Goal: Use online tool/utility: Utilize a website feature to perform a specific function

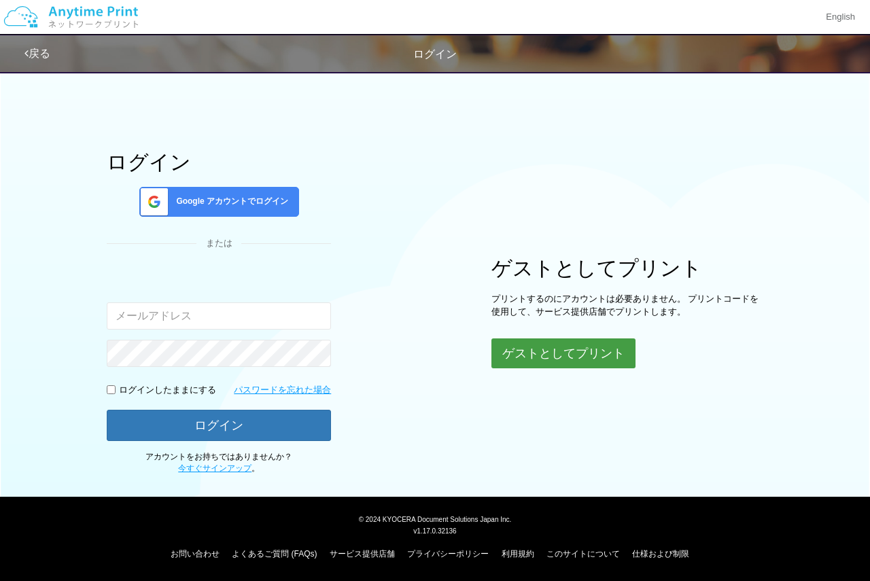
click at [569, 350] on button "ゲストとしてプリント" at bounding box center [563, 353] width 144 height 30
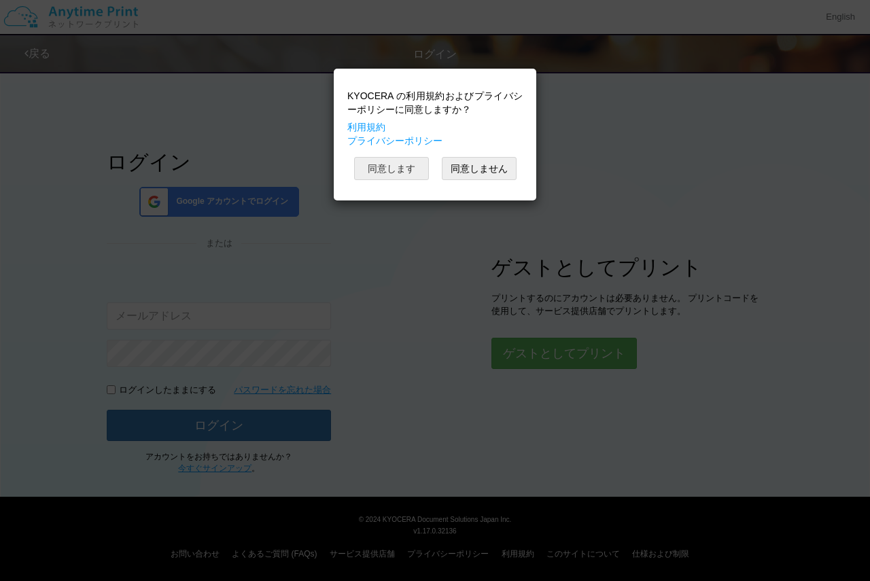
click at [410, 171] on button "同意します" at bounding box center [391, 168] width 75 height 23
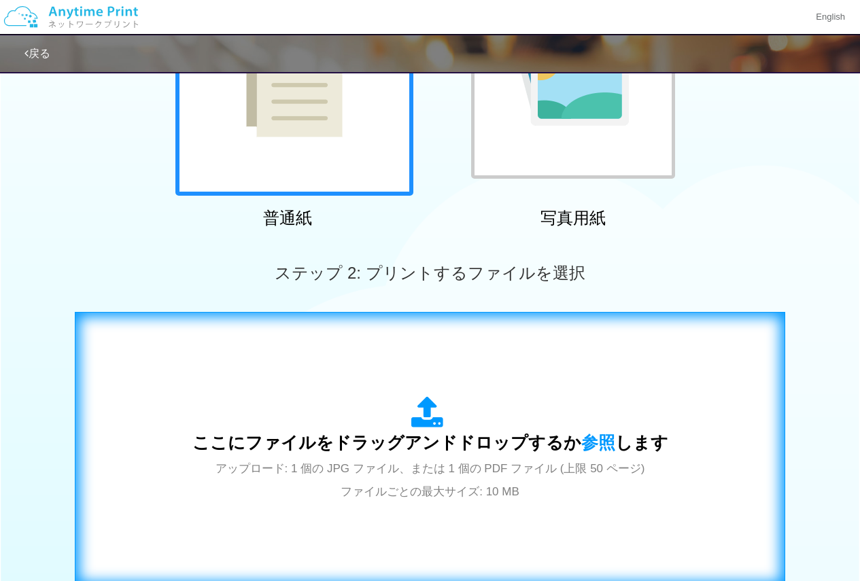
scroll to position [340, 0]
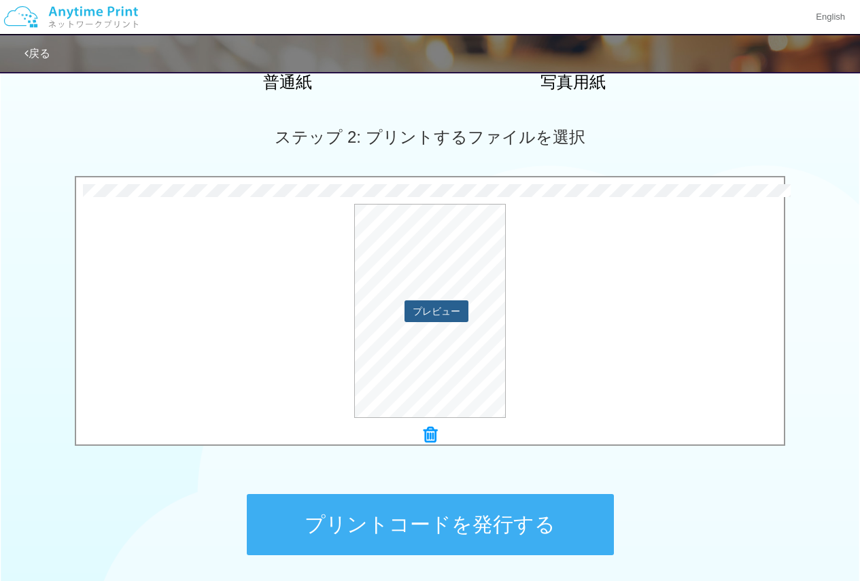
click at [432, 309] on button "プレビュー" at bounding box center [436, 311] width 64 height 22
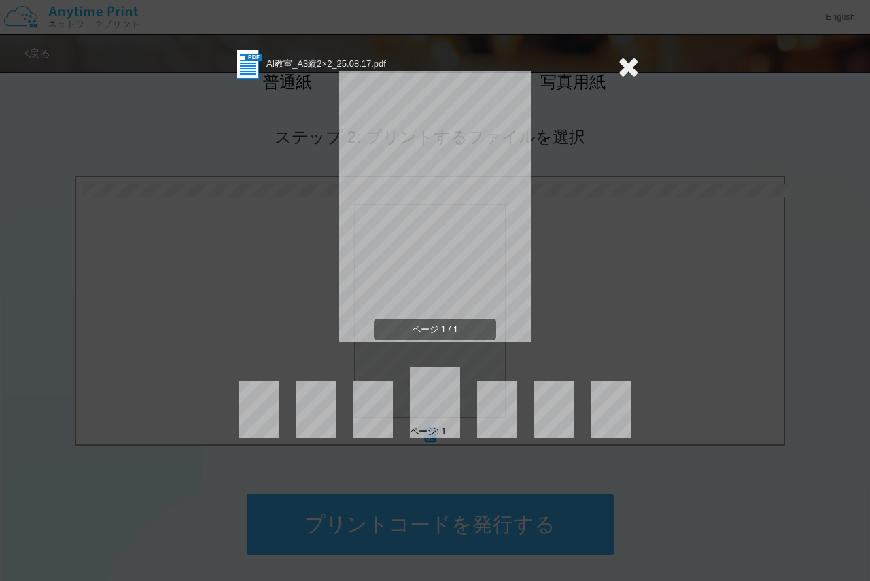
click at [630, 63] on icon at bounding box center [628, 66] width 21 height 27
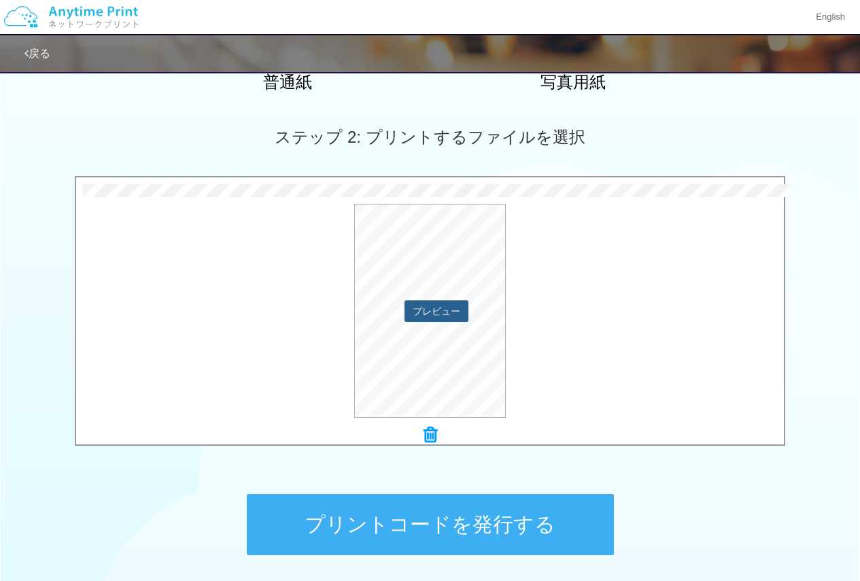
click at [440, 315] on button "プレビュー" at bounding box center [436, 311] width 64 height 22
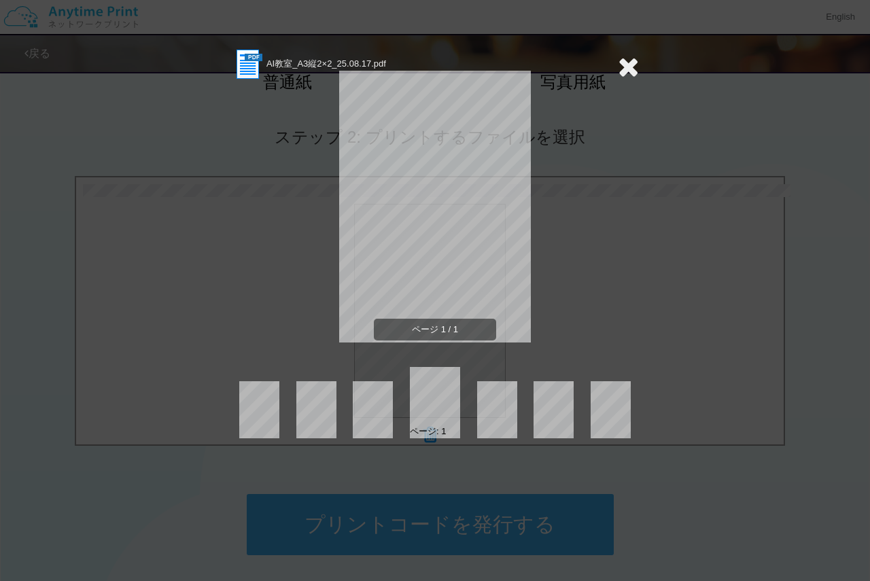
click at [633, 63] on icon at bounding box center [628, 66] width 21 height 27
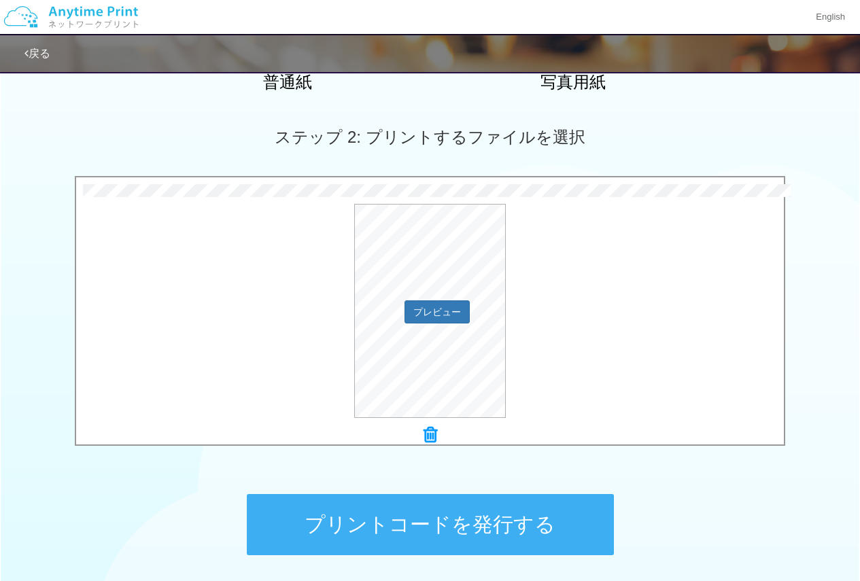
click at [286, 270] on div "プレビュー" at bounding box center [430, 311] width 708 height 214
click at [430, 313] on button "プレビュー" at bounding box center [436, 311] width 64 height 22
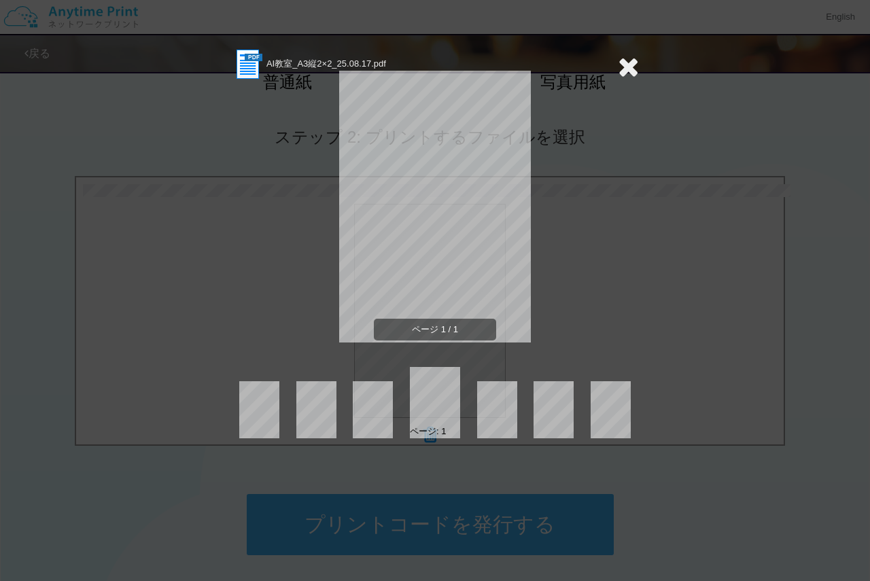
click at [281, 65] on span "AI教室_A3縦2×2_25.08.17.pdf" at bounding box center [326, 63] width 120 height 10
click at [622, 62] on icon at bounding box center [628, 66] width 21 height 27
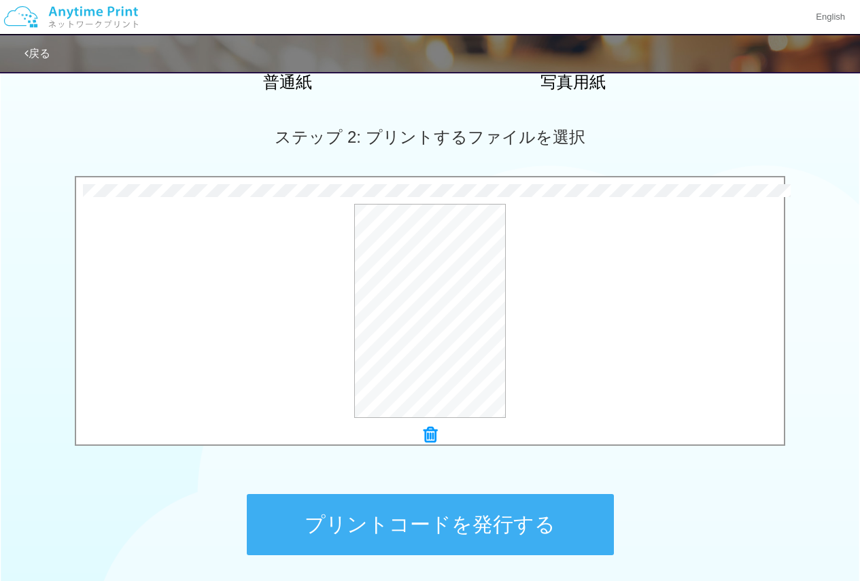
click at [429, 434] on icon at bounding box center [430, 435] width 14 height 18
click at [436, 311] on button "プレビュー" at bounding box center [436, 311] width 64 height 22
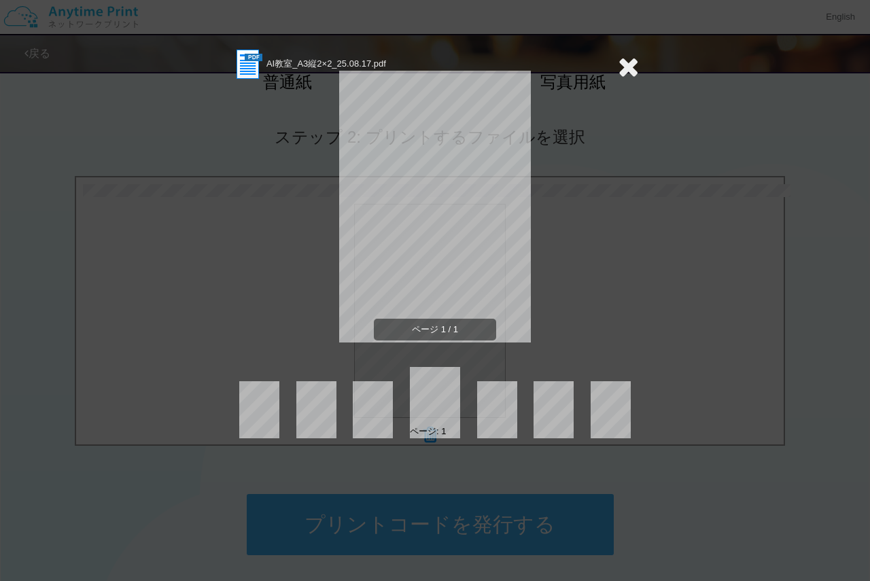
click at [629, 68] on icon at bounding box center [628, 66] width 21 height 27
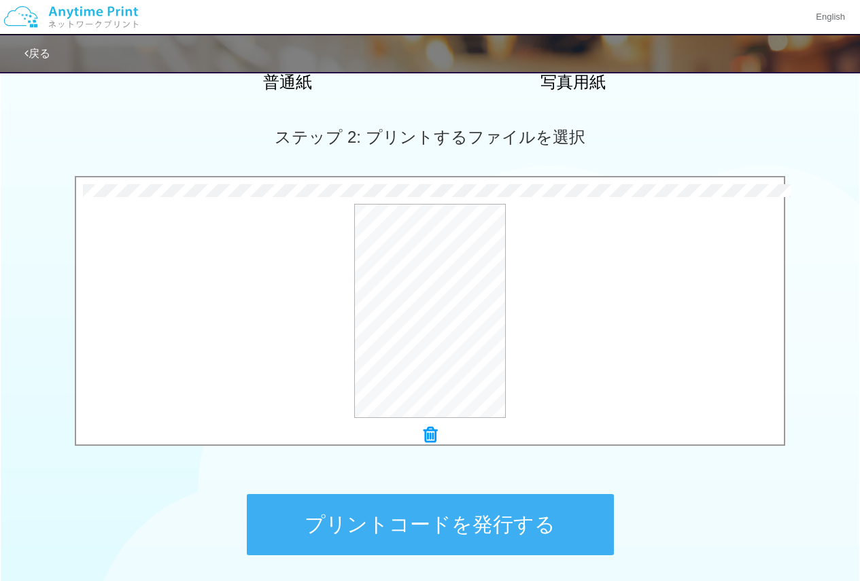
click at [432, 434] on icon at bounding box center [430, 435] width 14 height 18
